Goal: Transaction & Acquisition: Purchase product/service

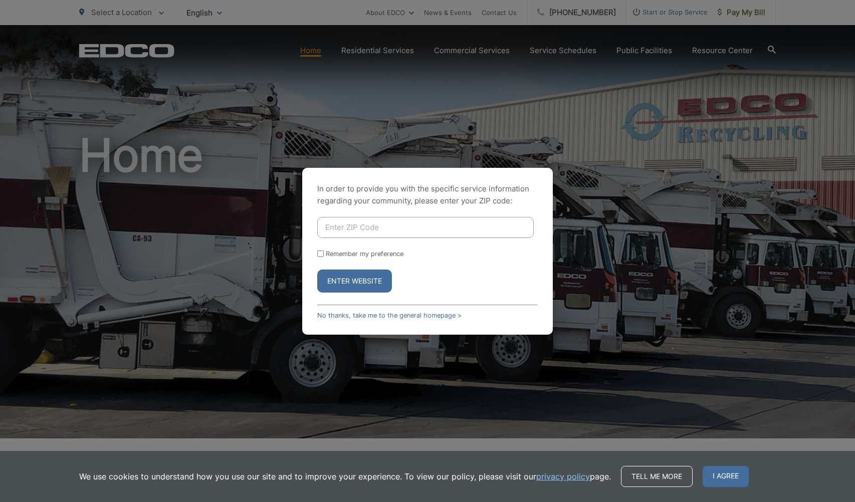
click at [396, 232] on input "Enter ZIP Code" at bounding box center [425, 227] width 216 height 21
type input "92024"
click at [351, 251] on label "Remember my preference" at bounding box center [365, 254] width 78 height 8
click at [324, 251] on input "Remember my preference" at bounding box center [320, 253] width 7 height 7
checkbox input "true"
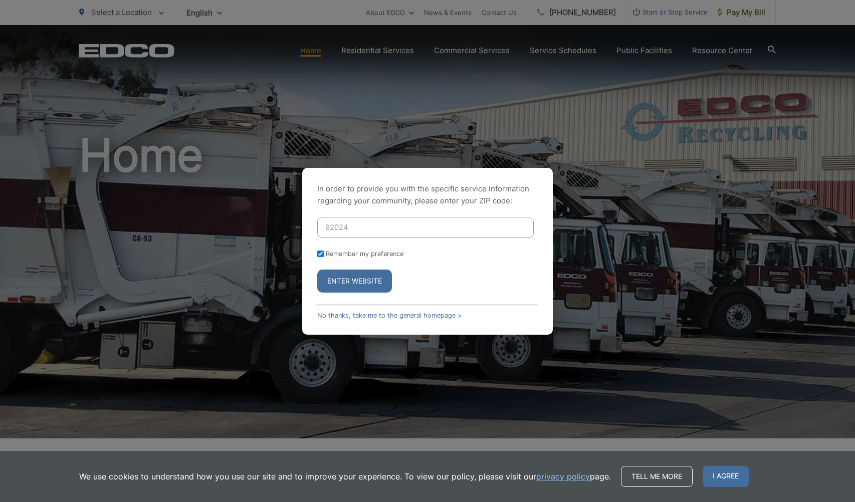
click at [356, 284] on button "Enter Website" at bounding box center [354, 280] width 75 height 23
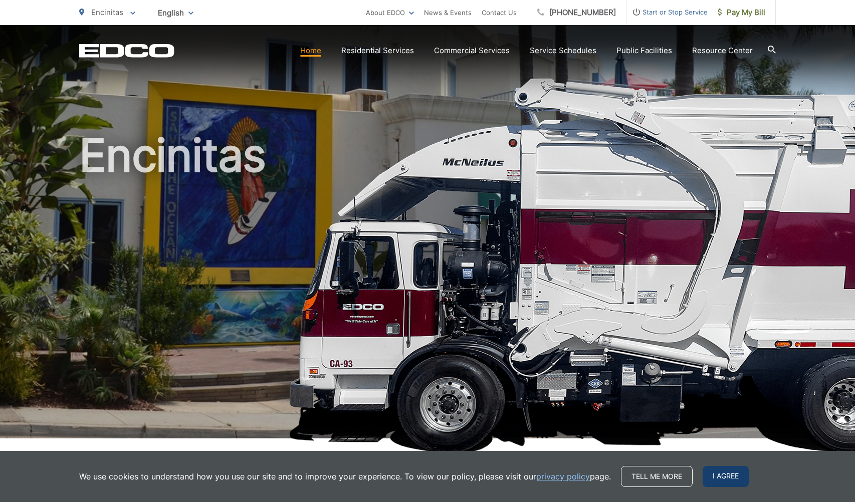
click at [726, 479] on span "I agree" at bounding box center [725, 476] width 46 height 21
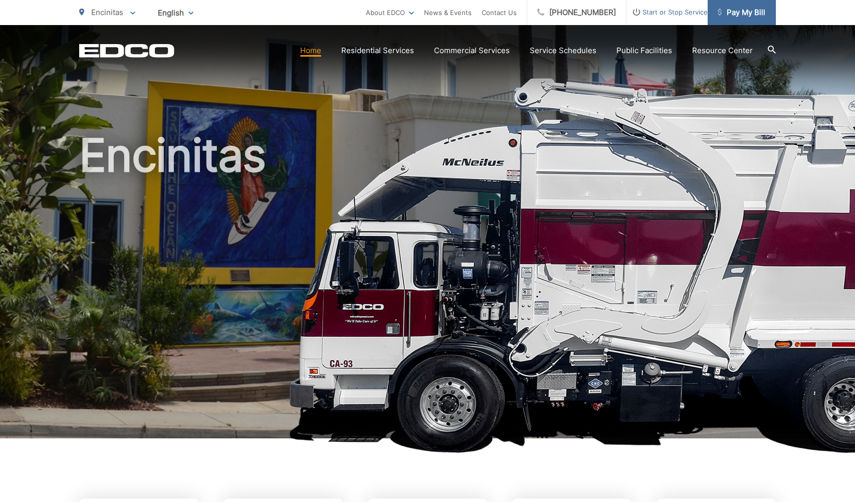
click at [752, 18] on span "Pay My Bill" at bounding box center [741, 13] width 48 height 12
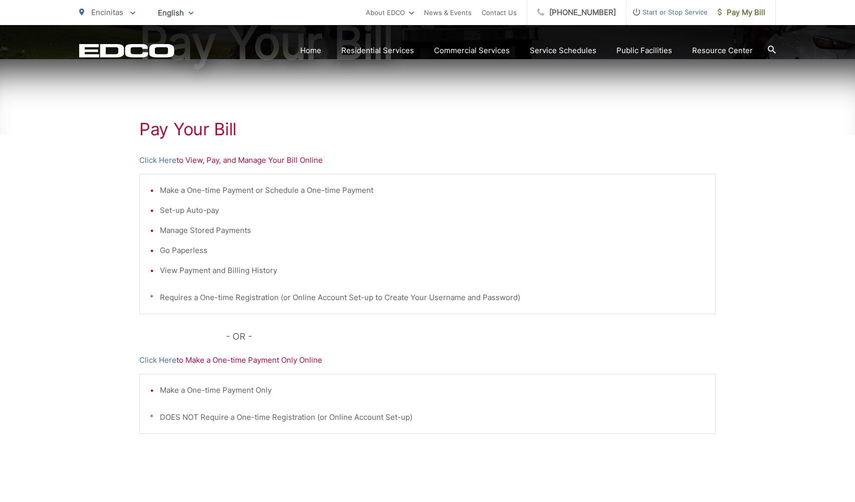
scroll to position [143, 0]
click at [156, 358] on link "Click Here" at bounding box center [157, 359] width 37 height 12
